Goal: Task Accomplishment & Management: Manage account settings

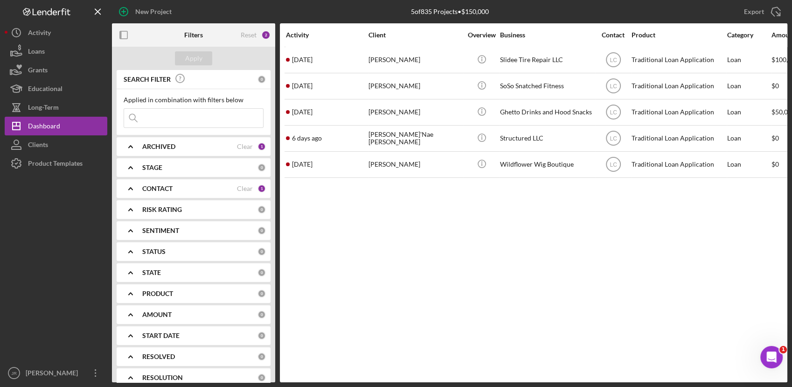
click at [169, 192] on div "CONTACT Clear 1" at bounding box center [204, 188] width 124 height 8
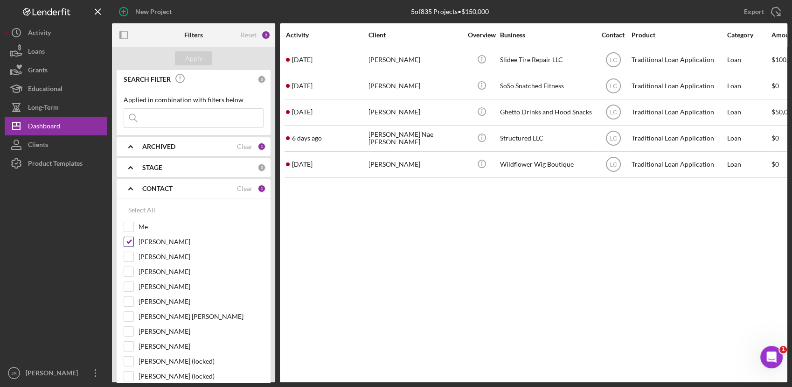
click at [131, 237] on div at bounding box center [129, 242] width 10 height 10
click at [129, 248] on div "[PERSON_NAME]" at bounding box center [194, 244] width 140 height 15
click at [128, 244] on input "[PERSON_NAME]" at bounding box center [128, 241] width 9 height 9
checkbox input "false"
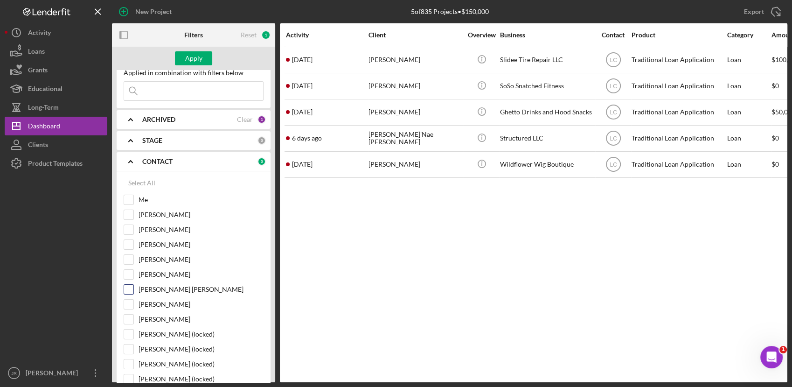
scroll to position [29, 0]
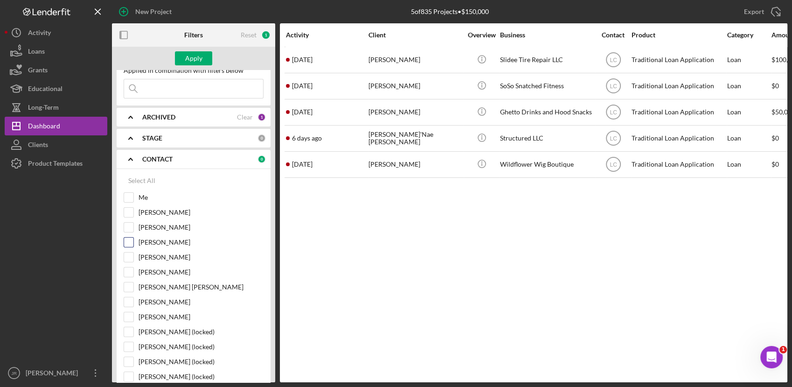
click at [128, 240] on input "[PERSON_NAME]" at bounding box center [128, 242] width 9 height 9
checkbox input "true"
click at [194, 51] on div "Apply" at bounding box center [193, 58] width 17 height 14
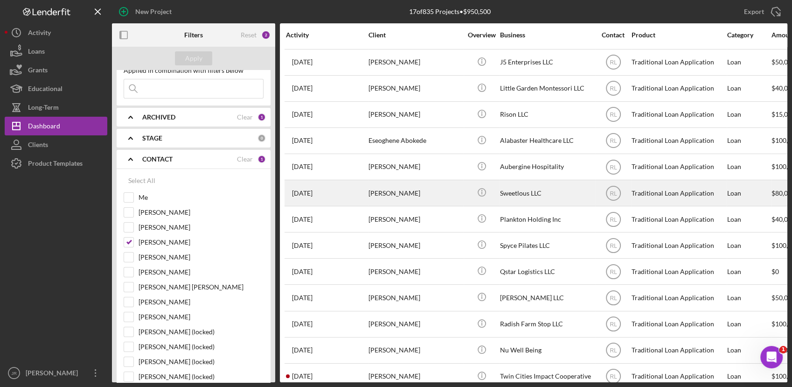
scroll to position [0, 0]
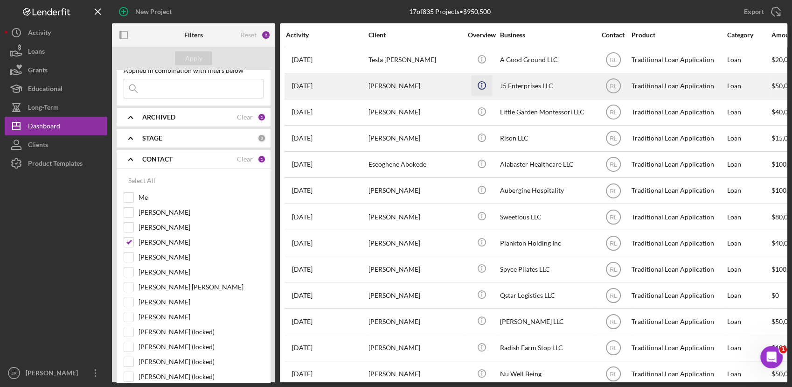
click at [490, 91] on icon "Icon/Info" at bounding box center [481, 85] width 21 height 21
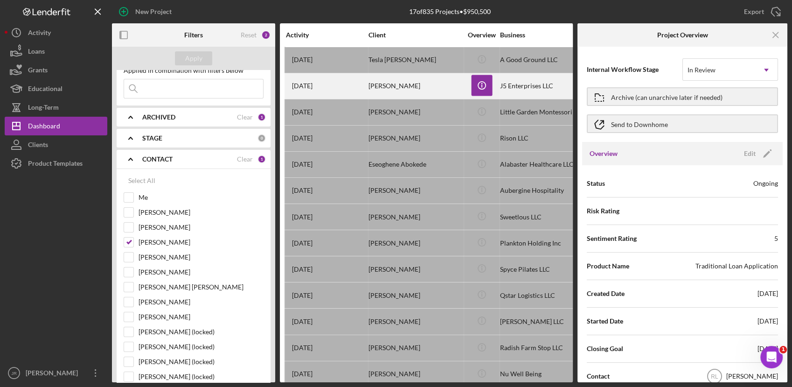
click at [506, 88] on div "J5 Enterprises LLC" at bounding box center [546, 86] width 93 height 25
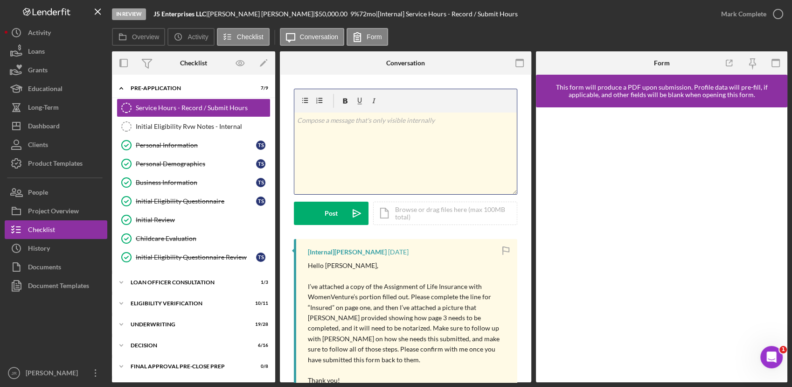
click at [448, 125] on p at bounding box center [405, 120] width 217 height 10
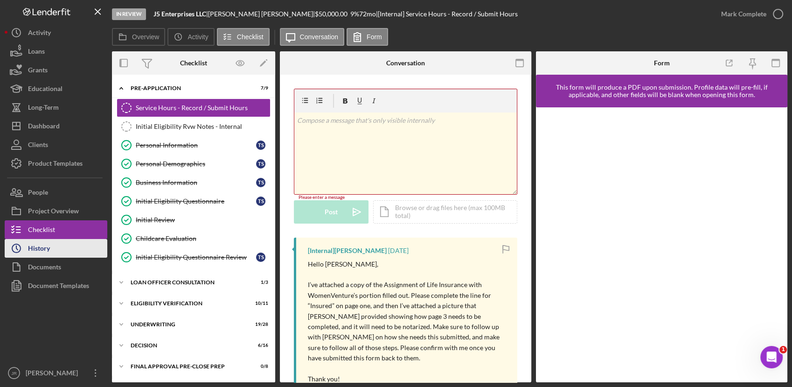
click at [53, 249] on button "Icon/History History" at bounding box center [56, 248] width 103 height 19
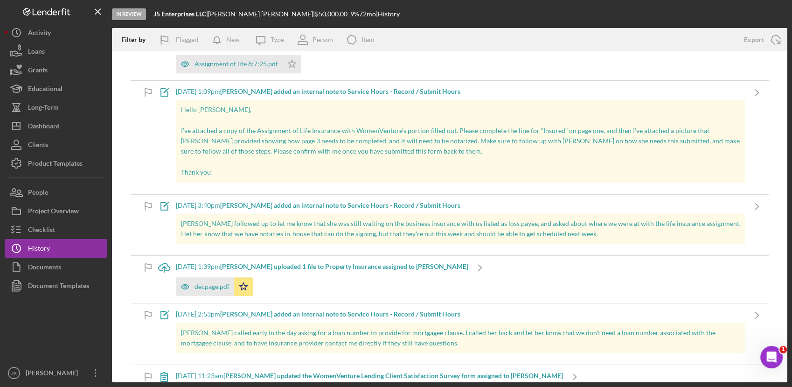
scroll to position [598, 0]
click at [213, 291] on div "decpage.pdf" at bounding box center [205, 285] width 58 height 19
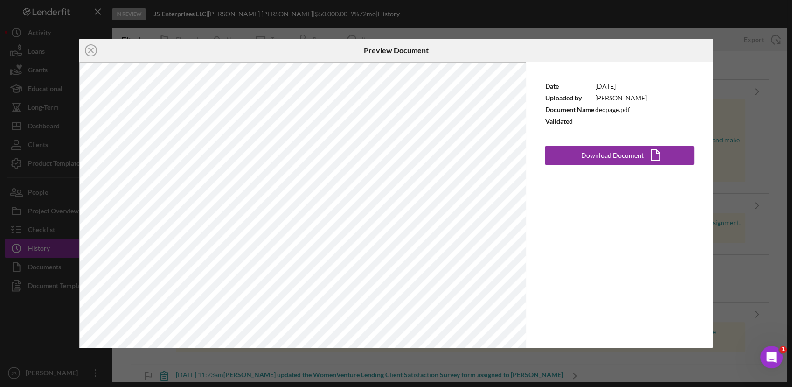
click at [765, 159] on div "Icon/Close Preview Document Date [DATE] Uploaded by [PERSON_NAME] Document Name…" at bounding box center [396, 193] width 792 height 387
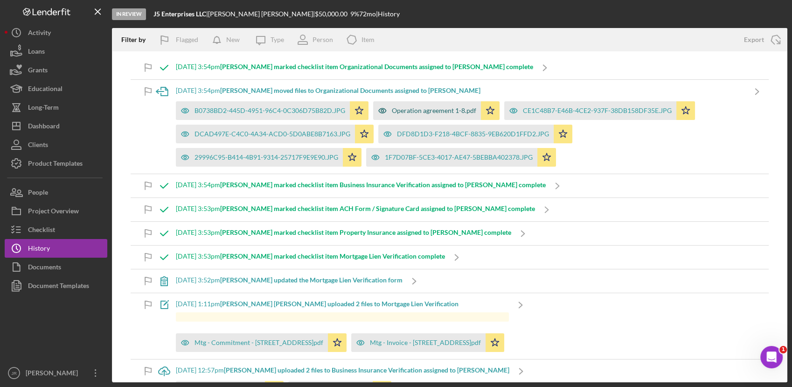
click at [434, 105] on div "Operation agreement 1-8.pdf" at bounding box center [427, 110] width 108 height 19
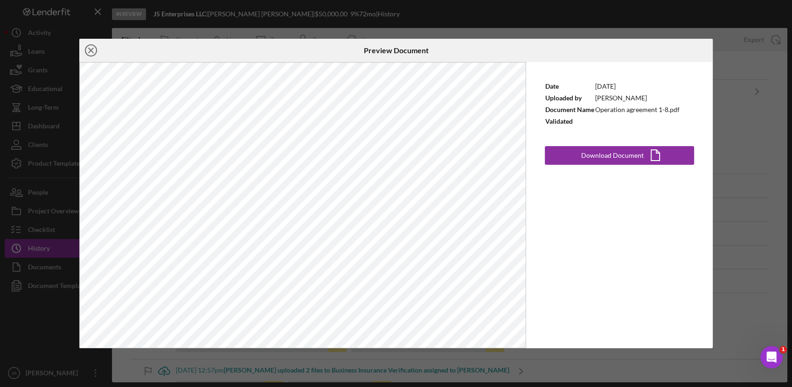
click at [90, 44] on icon "Icon/Close" at bounding box center [90, 50] width 23 height 23
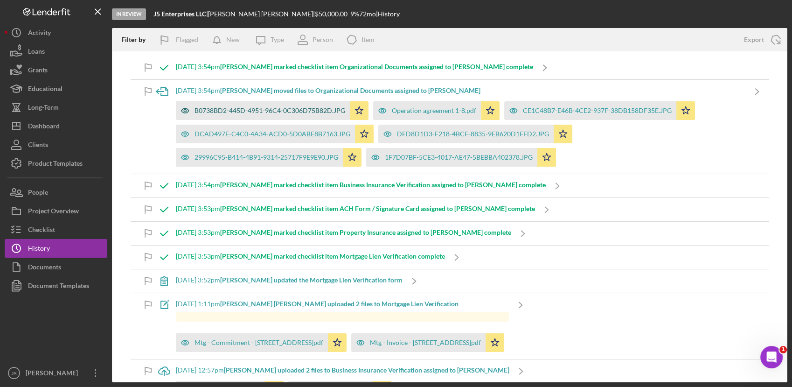
click at [294, 110] on div "B0738BD2-445D-4951-96C4-0C306D75B82D.JPG" at bounding box center [270, 110] width 151 height 7
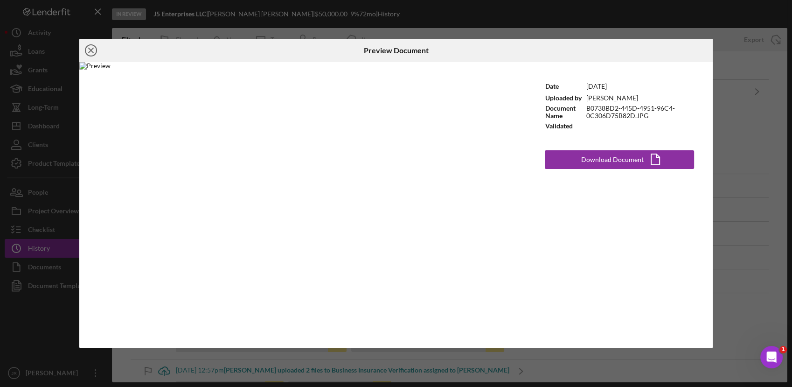
click at [91, 47] on icon "Icon/Close" at bounding box center [90, 50] width 23 height 23
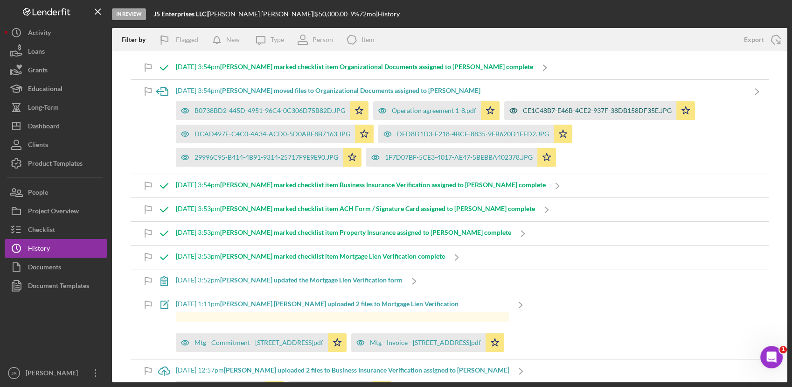
click at [561, 108] on div "CE1C48B7-E46B-4CE2-937F-38DB158DF35E.JPG" at bounding box center [597, 110] width 149 height 7
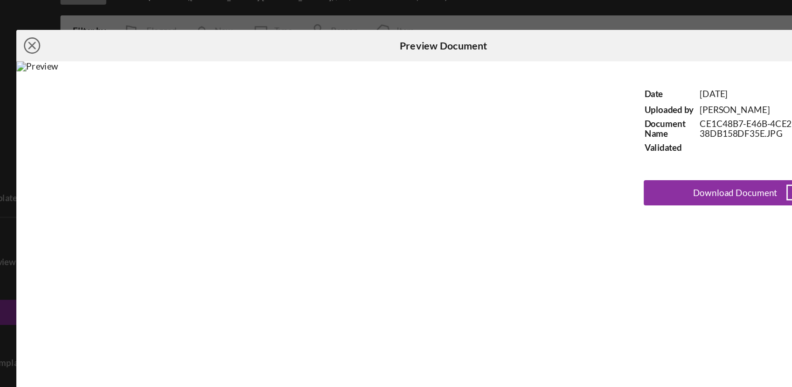
click at [88, 50] on icon "Icon/Close" at bounding box center [90, 50] width 23 height 23
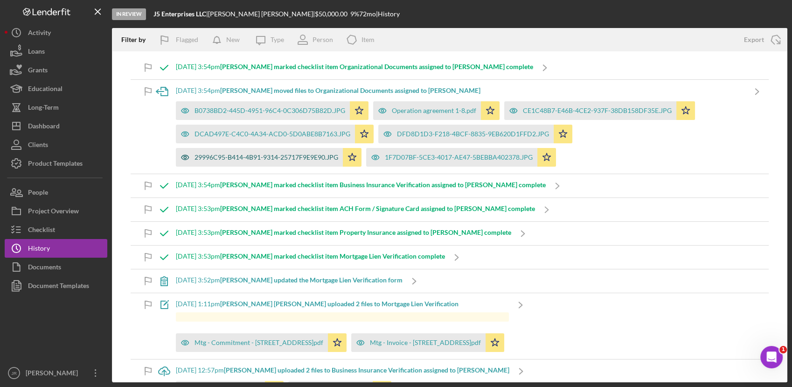
click at [280, 159] on div "29996C95-B414-4B91-9314-25717F9E9E90.JPG" at bounding box center [267, 157] width 144 height 7
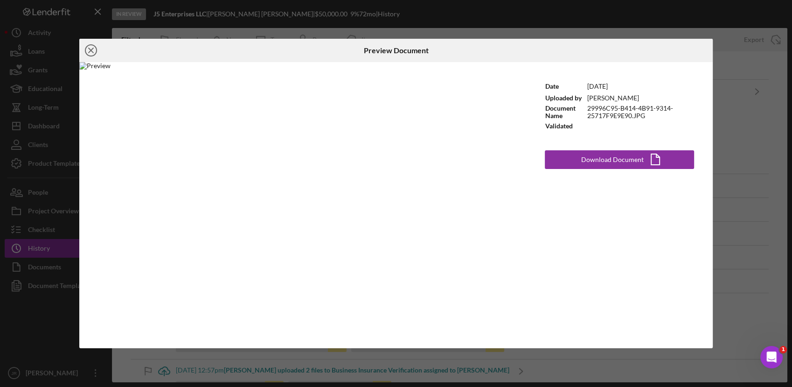
click at [95, 50] on icon "Icon/Close" at bounding box center [90, 50] width 23 height 23
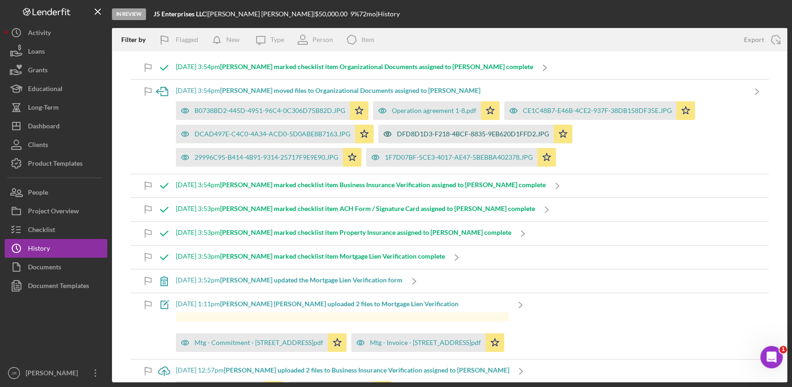
click at [424, 135] on div "DFD8D1D3-F218-4BCF-8835-9EB620D1FFD2.JPG" at bounding box center [473, 133] width 152 height 7
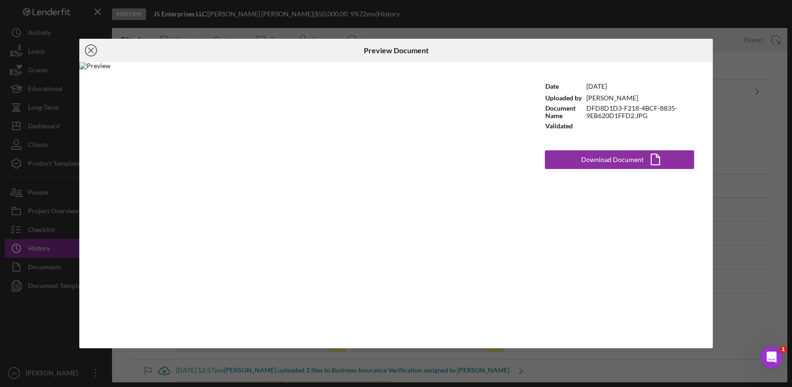
click at [90, 50] on icon "Icon/Close" at bounding box center [90, 50] width 23 height 23
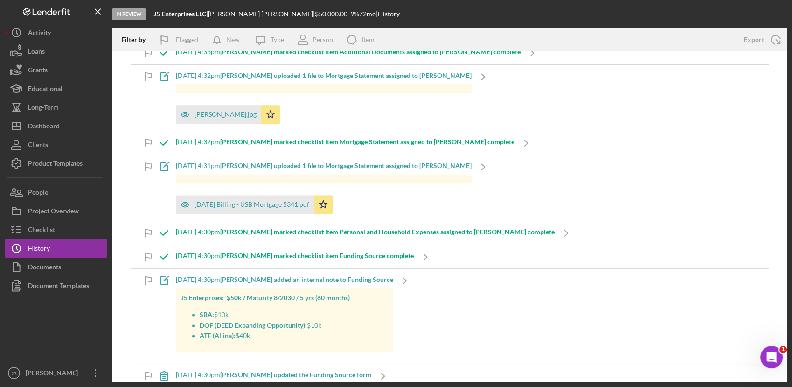
scroll to position [1249, 0]
click at [479, 281] on div "Icon/Note [DATE] 4:30pm [PERSON_NAME] added an internal note to Funding Source …" at bounding box center [450, 317] width 638 height 95
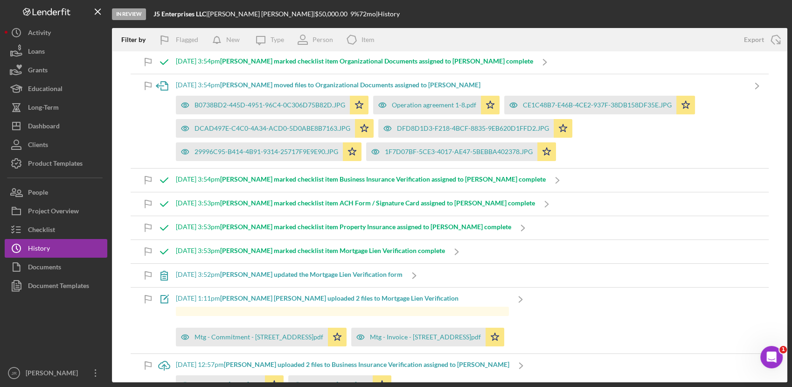
scroll to position [6, 0]
click at [545, 203] on polyline at bounding box center [546, 204] width 3 height 6
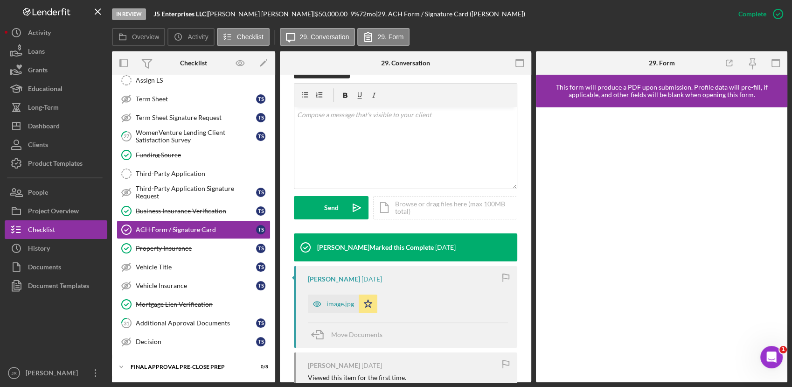
scroll to position [192, 0]
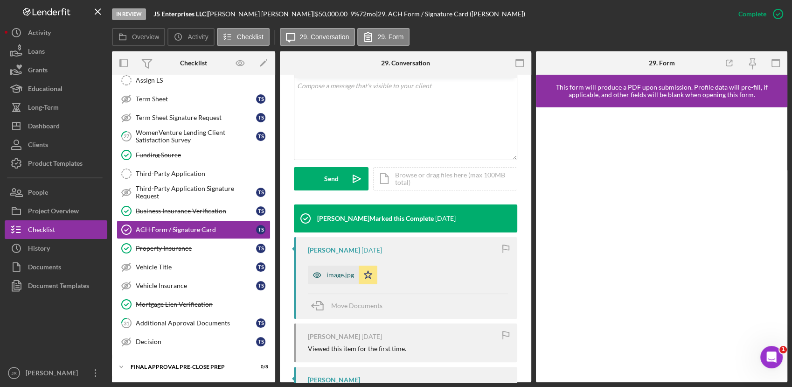
click at [327, 275] on div "image.jpg" at bounding box center [341, 274] width 28 height 7
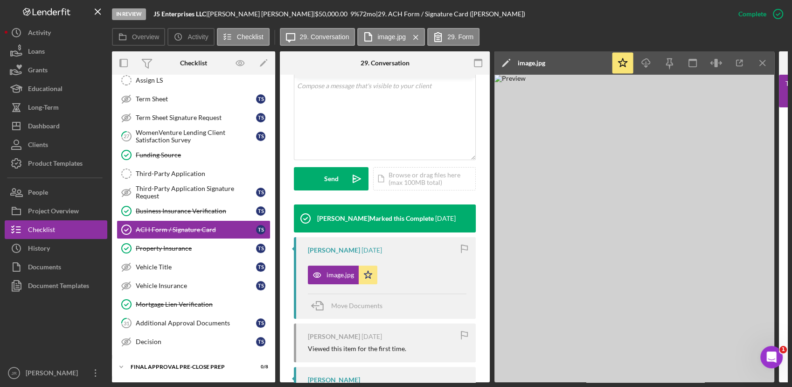
scroll to position [0, 1]
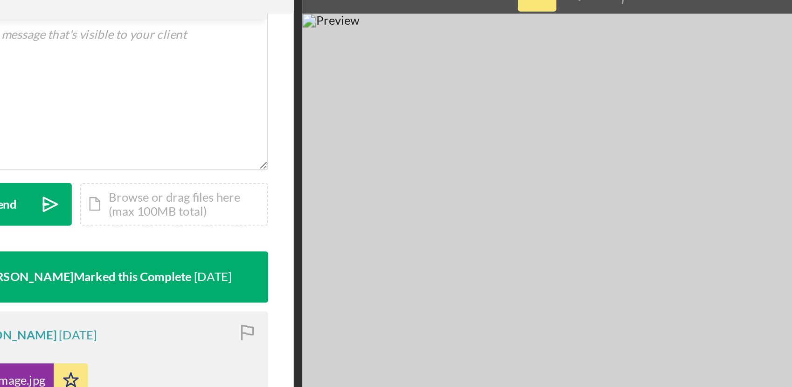
click at [724, 148] on img at bounding box center [634, 229] width 280 height 308
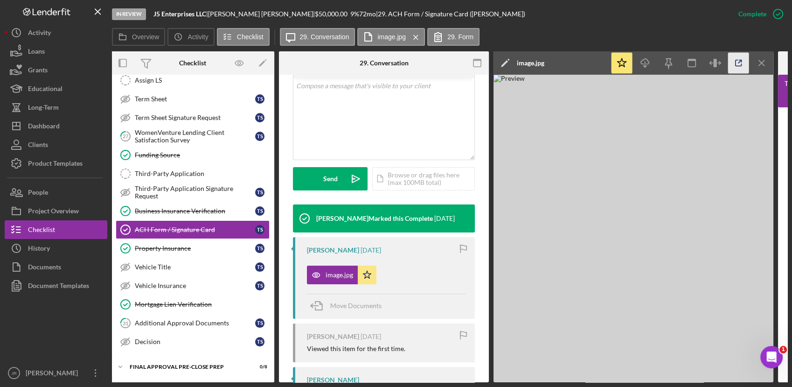
click at [744, 63] on icon "button" at bounding box center [738, 63] width 21 height 21
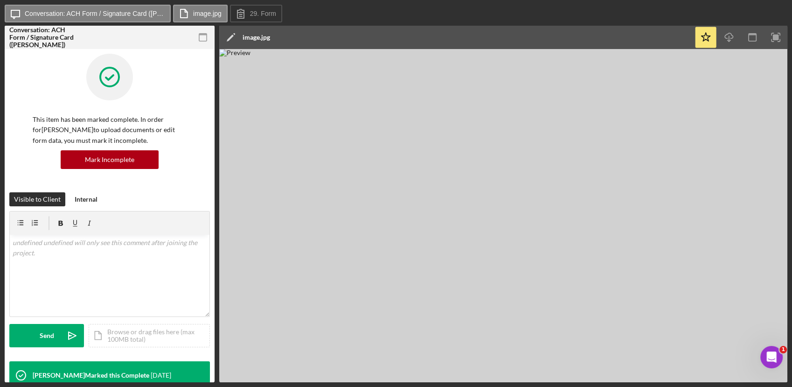
click at [444, 124] on img at bounding box center [503, 215] width 568 height 333
